Goal: Use online tool/utility: Use online tool/utility

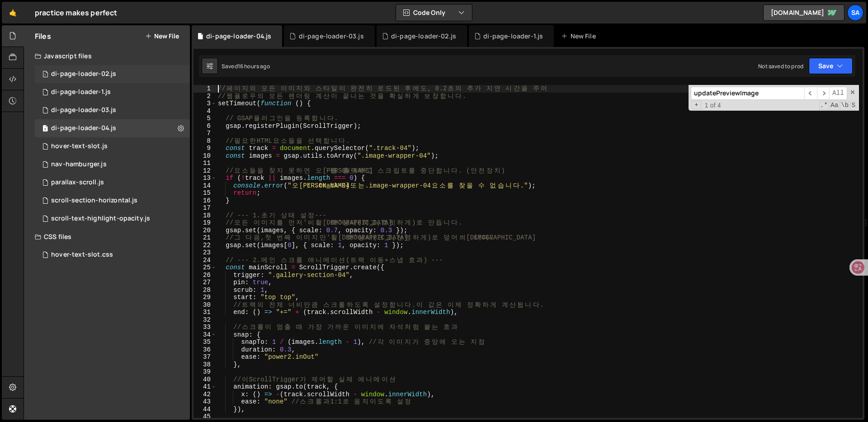
click at [128, 75] on div "1 di-page-loader-02.js 0" at bounding box center [112, 74] width 155 height 18
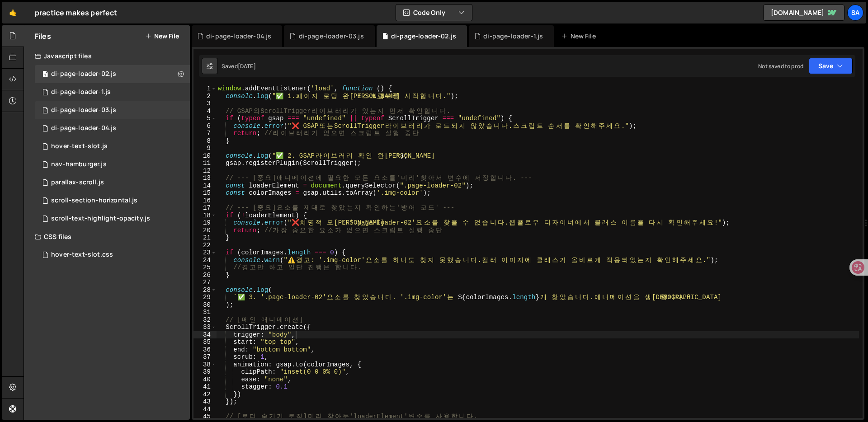
click at [113, 102] on div "1 di-page-loader-03.js 0" at bounding box center [112, 110] width 155 height 18
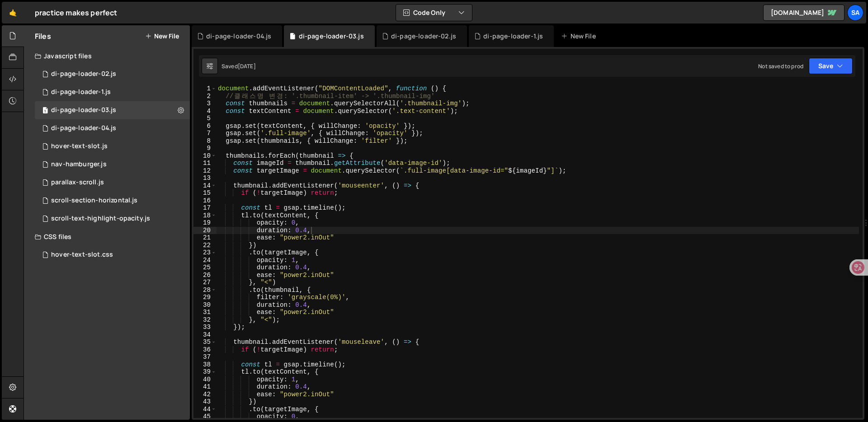
click at [254, 149] on div "document . addEventListener ( "DOMContentLoaded" , function ( ) { // 클 래 스 명 변 …" at bounding box center [537, 259] width 643 height 348
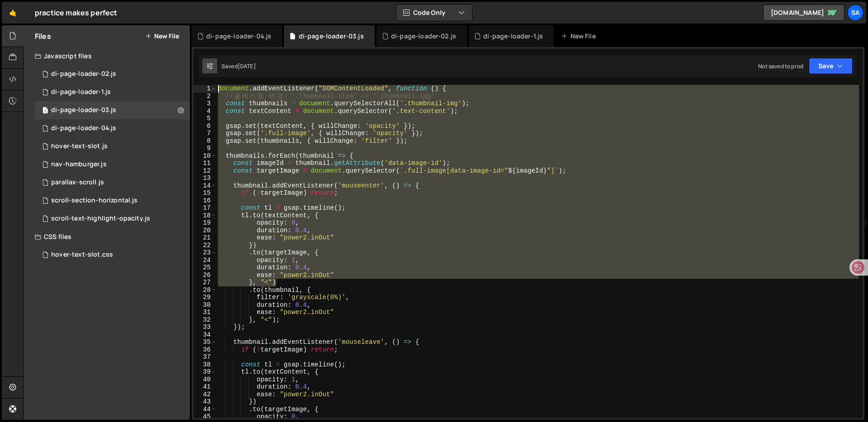
drag, startPoint x: 397, startPoint y: 246, endPoint x: 212, endPoint y: 60, distance: 262.7
click at [212, 60] on div "Debug Explain Copy di-page-loader-04.js di-page-loader-03.js di-page-loader-02.…" at bounding box center [528, 222] width 672 height 395
type textarea "document.addEventListener("DOMContentLoaded", function () { // 클래스명 변경: '.thumb…"
click at [102, 155] on div "1 nav-hamburger.js 0" at bounding box center [112, 164] width 155 height 18
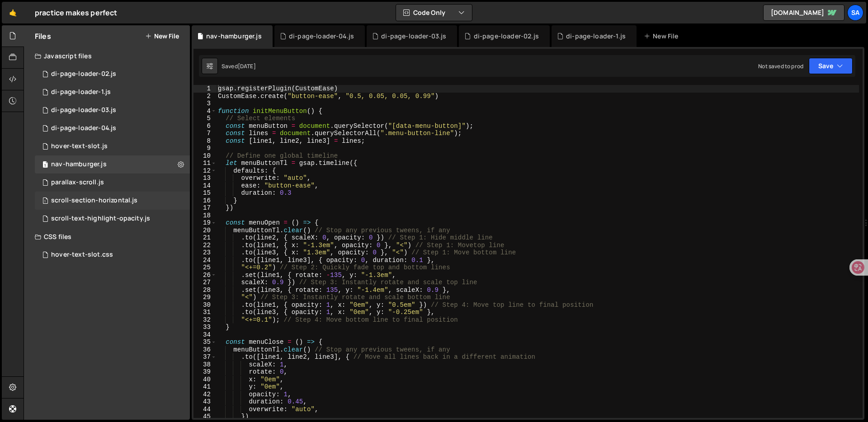
click at [108, 194] on div "1 scroll-section-horizontal.js 0" at bounding box center [112, 201] width 155 height 18
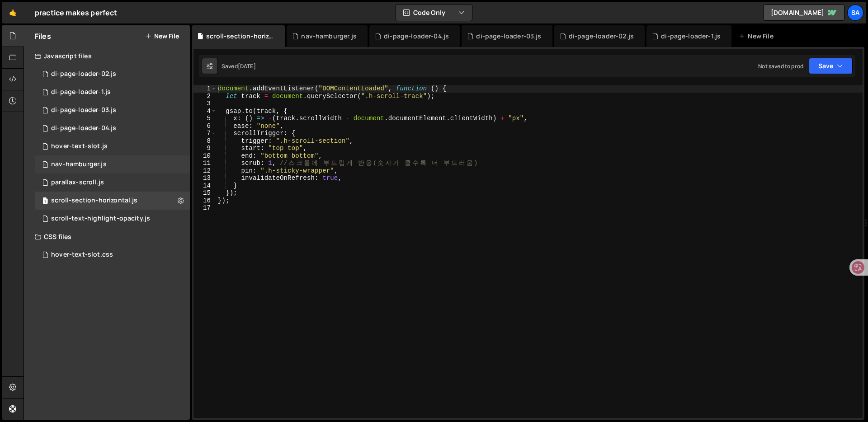
click at [113, 169] on div "1 nav-hamburger.js 0" at bounding box center [112, 164] width 155 height 18
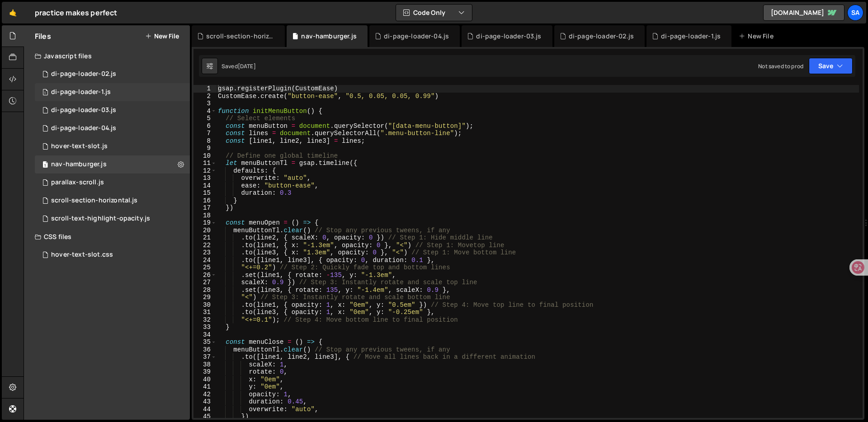
click at [110, 98] on div "1 di-page-loader-1.js 0" at bounding box center [112, 92] width 155 height 18
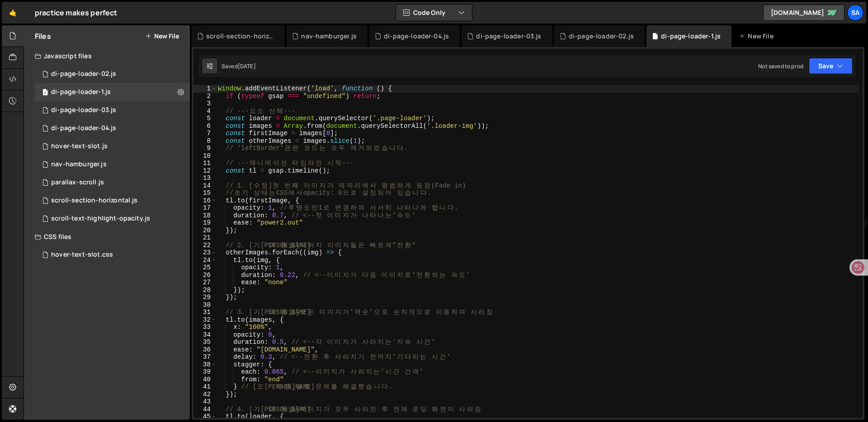
type textarea "// --- 애니메이션 타임라인 시작 ---"
click at [610, 161] on div "window . addEventListener ( 'load' , function ( ) { if ( typeof gsap === "undef…" at bounding box center [537, 259] width 643 height 348
